Goal: Information Seeking & Learning: Learn about a topic

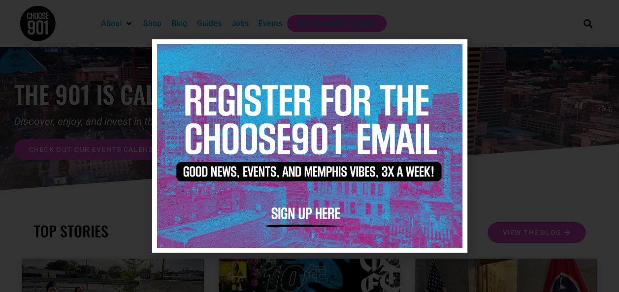
click at [453, 51] on icon "Close" at bounding box center [453, 52] width 7 height 7
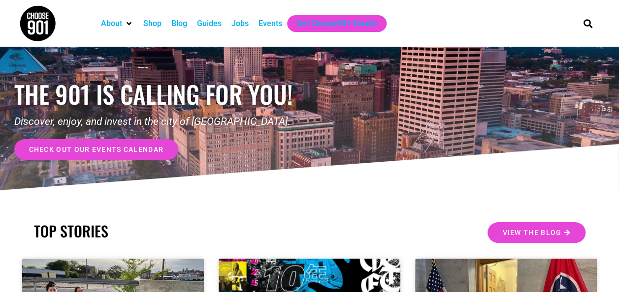
click at [243, 22] on div "Jobs" at bounding box center [239, 24] width 17 height 12
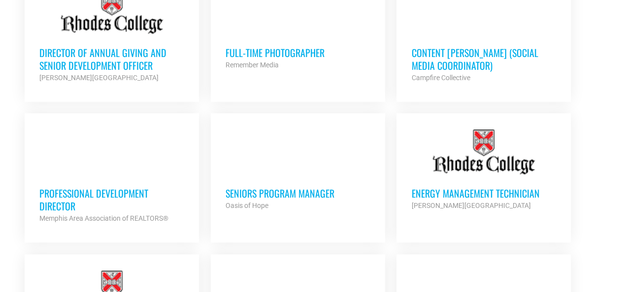
scroll to position [621, 0]
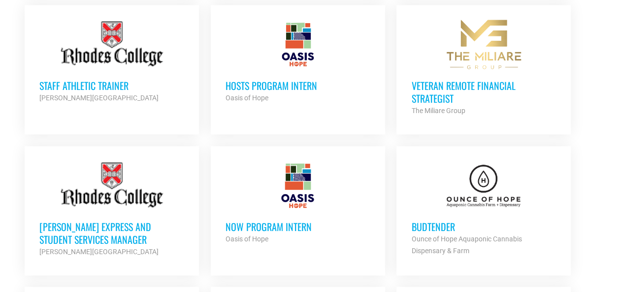
scroll to position [871, 0]
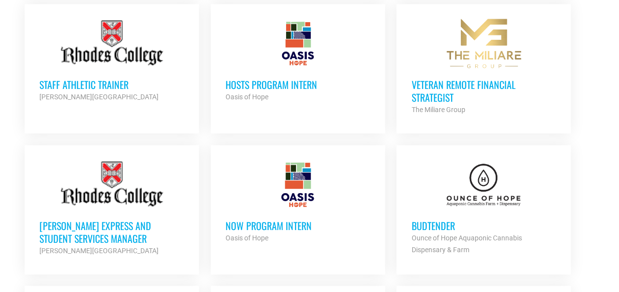
click at [97, 227] on h3 "[PERSON_NAME] Express and Student Services Manager" at bounding box center [111, 232] width 145 height 26
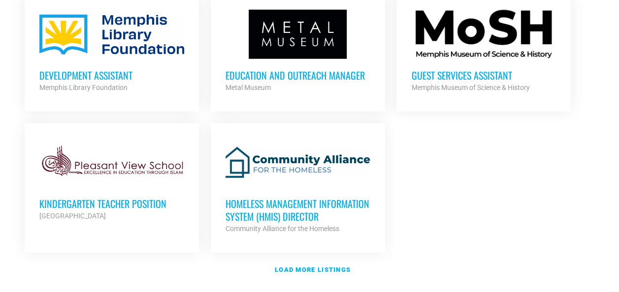
scroll to position [1162, 0]
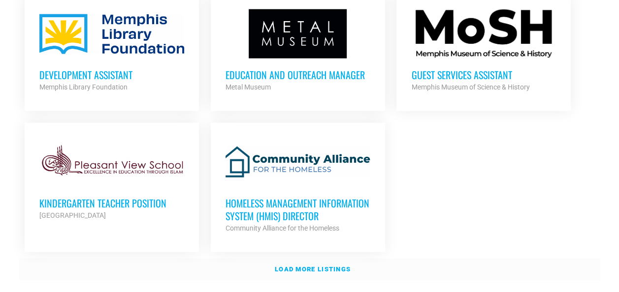
click at [320, 266] on strong "Load more listings" at bounding box center [313, 269] width 76 height 7
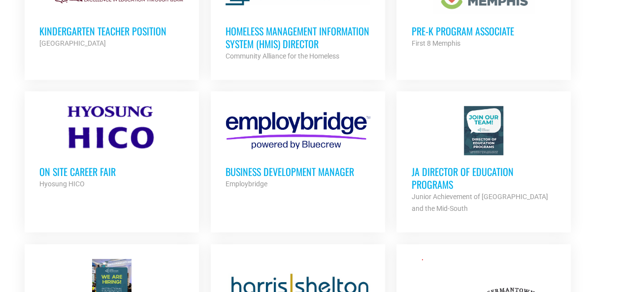
scroll to position [1338, 0]
